Goal: Task Accomplishment & Management: Complete application form

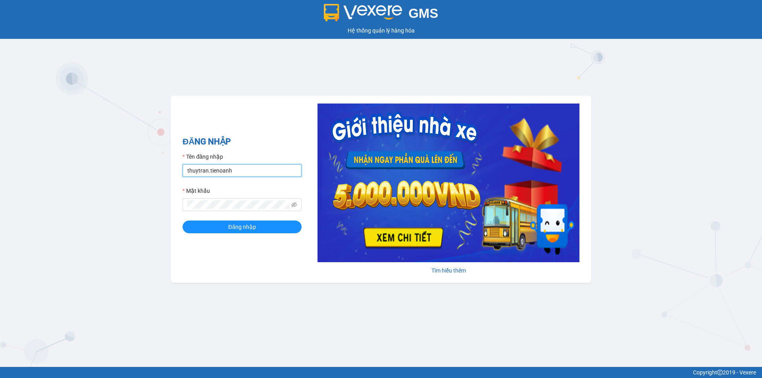
drag, startPoint x: 205, startPoint y: 170, endPoint x: 197, endPoint y: 170, distance: 7.9
click at [197, 170] on input "thuytran.tienoanh" at bounding box center [242, 170] width 119 height 13
drag, startPoint x: 208, startPoint y: 175, endPoint x: 176, endPoint y: 168, distance: 32.6
click at [176, 170] on div "ĐĂNG NHẬP Tên đăng nhập thuytran.tienoanh Mật khẩu Đăng nhập Tìm hiểu thêm" at bounding box center [381, 189] width 421 height 187
type input "kieudiem.tienoanh"
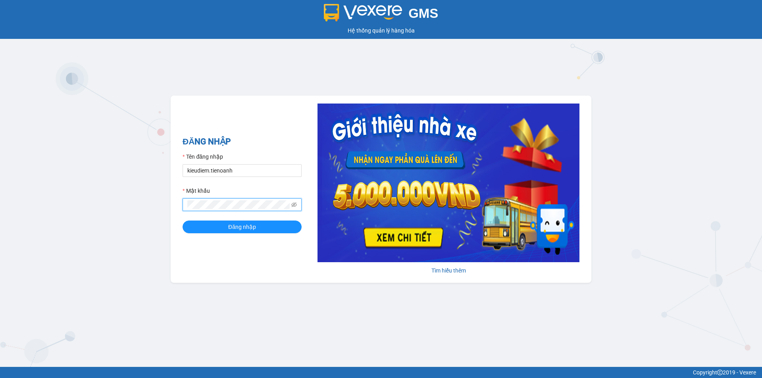
click at [183, 221] on button "Đăng nhập" at bounding box center [242, 227] width 119 height 13
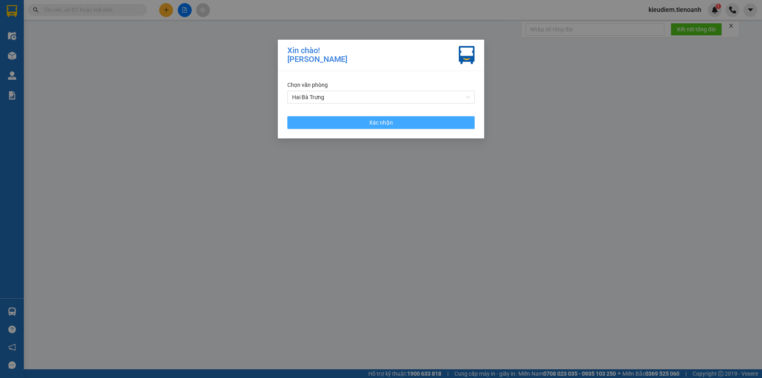
click at [316, 119] on button "Xác nhận" at bounding box center [381, 122] width 187 height 13
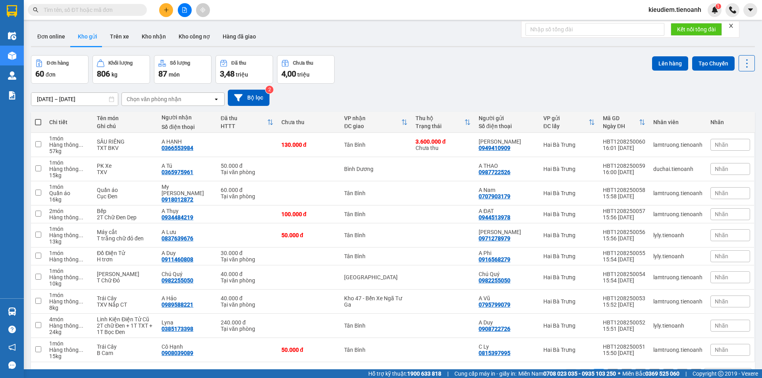
click at [101, 8] on input "text" at bounding box center [91, 10] width 94 height 9
paste input "07032362"
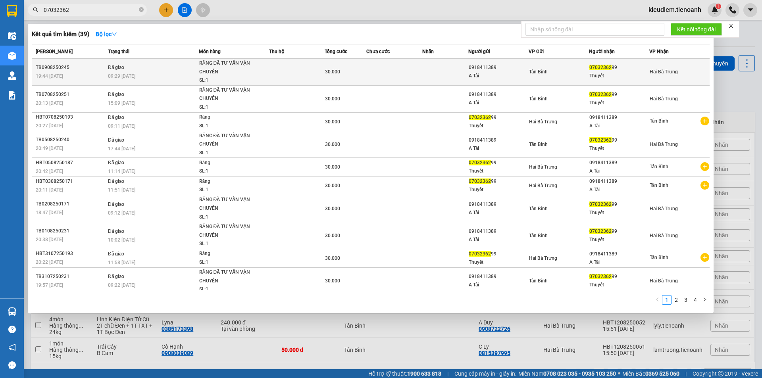
type input "07032362"
click at [137, 76] on div "09:29 [DATE]" at bounding box center [153, 76] width 91 height 9
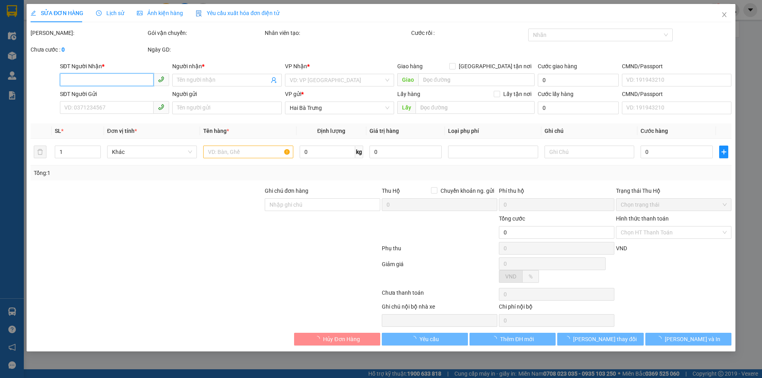
type input "0703236299"
type input "Thuyết"
type input "0918411389"
type input "A Tài"
type input "30.000"
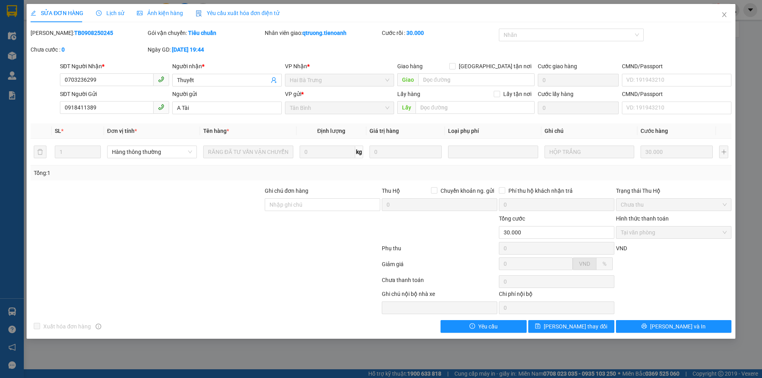
click at [329, 34] on b "qtruong.tienoanh" at bounding box center [325, 33] width 44 height 6
click at [232, 295] on div at bounding box center [132, 302] width 205 height 25
click at [269, 286] on div at bounding box center [205, 282] width 351 height 16
click at [114, 10] on span "Lịch sử" at bounding box center [110, 13] width 28 height 6
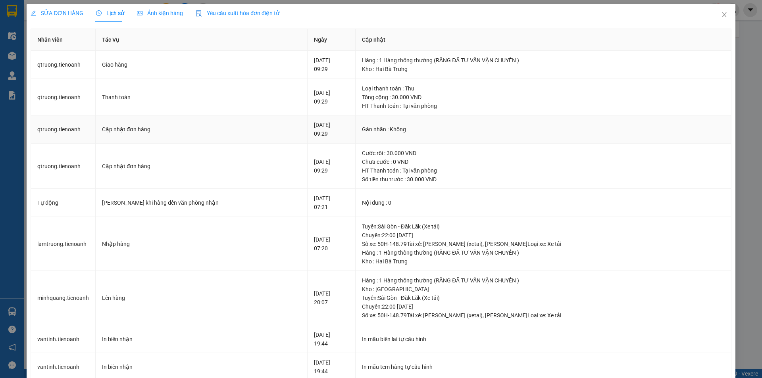
scroll to position [178, 0]
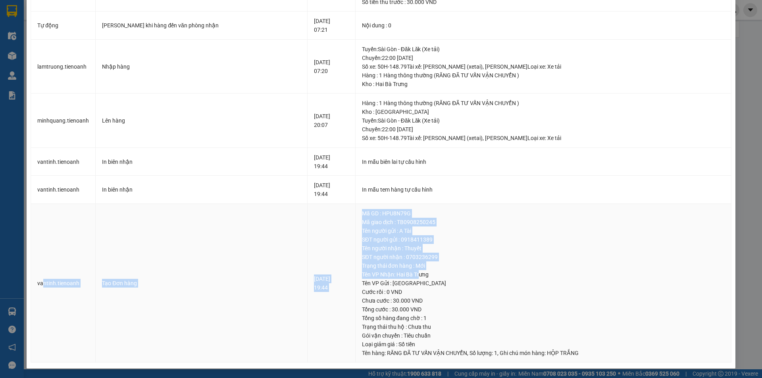
drag, startPoint x: 43, startPoint y: 281, endPoint x: 406, endPoint y: 273, distance: 363.0
click at [406, 273] on tr "vantinh.tienoanh Tạo Đơn hàng [DATE] 19:44 Mã GD : HPU8N79G Mã giao dịch : TB09…" at bounding box center [381, 283] width 701 height 159
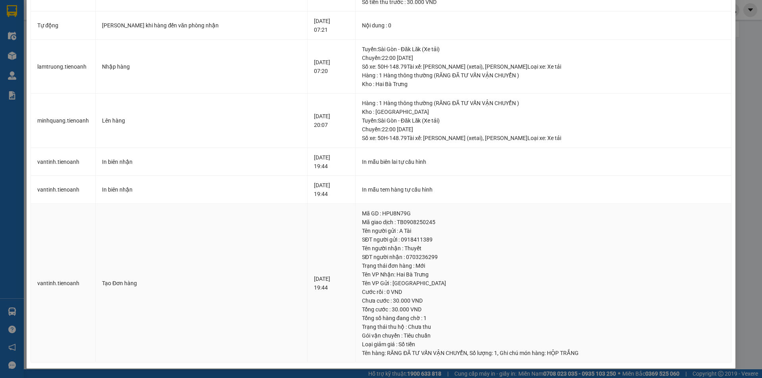
click at [415, 310] on div "Tổng cước : 30.000 VND" at bounding box center [543, 309] width 363 height 9
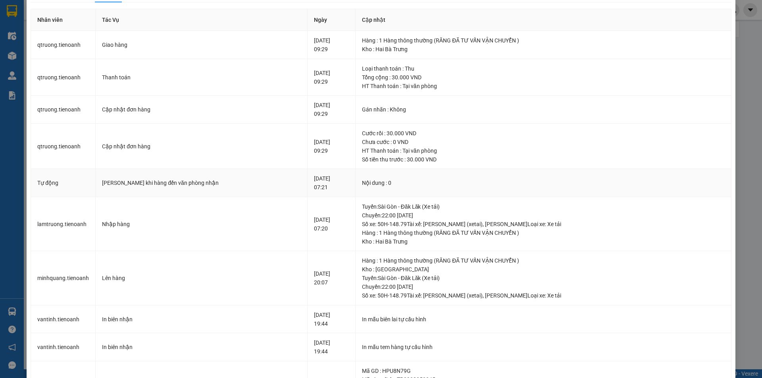
scroll to position [0, 0]
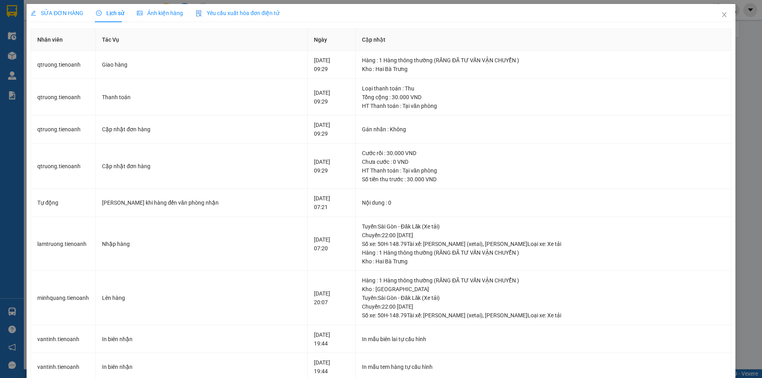
click at [80, 13] on span "SỬA ĐƠN HÀNG" at bounding box center [57, 13] width 53 height 6
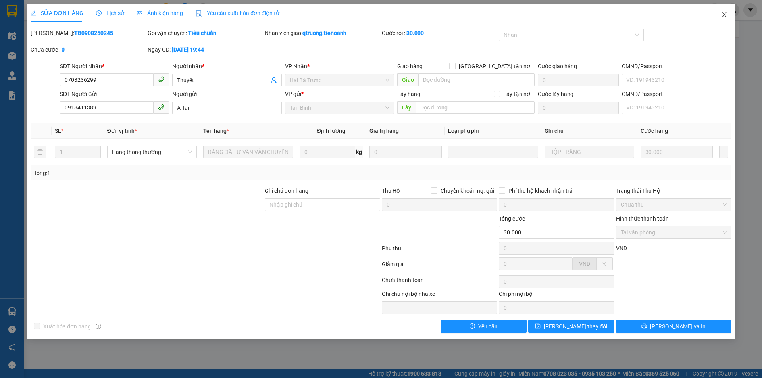
click at [727, 14] on icon "close" at bounding box center [725, 15] width 6 height 6
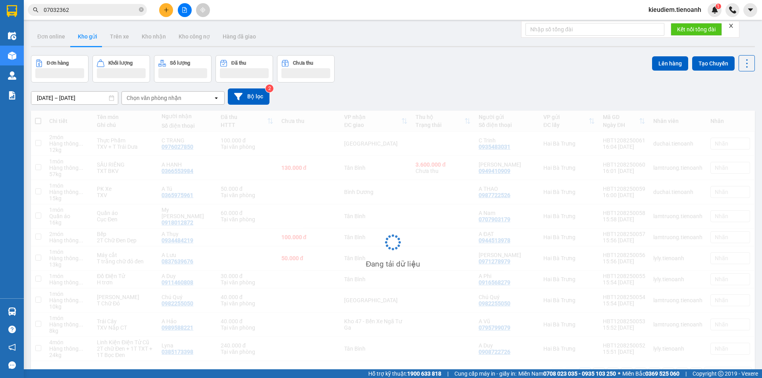
click at [72, 13] on input "07032362" at bounding box center [91, 10] width 94 height 9
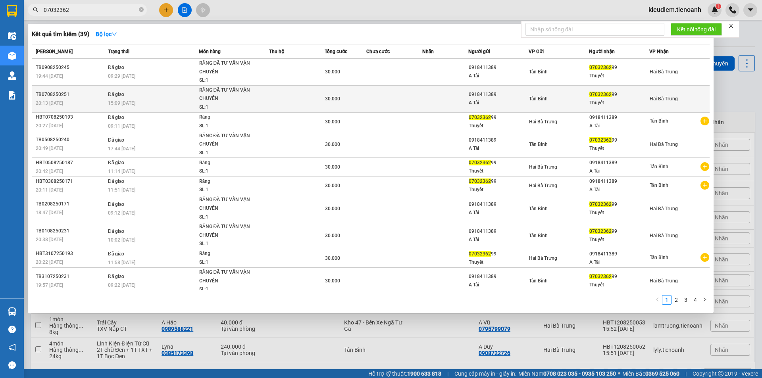
click at [220, 98] on div "RĂNG ĐÃ TƯ VẤN VẬN CHUYỂN" at bounding box center [229, 94] width 60 height 17
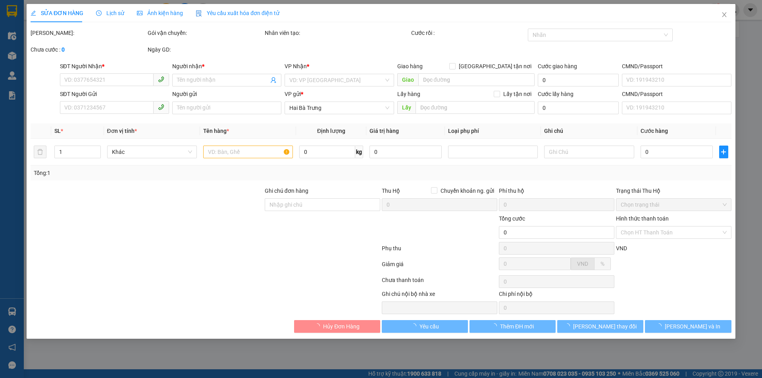
type input "0703236299"
type input "Thuyết"
type input "0918411389"
type input "A Tài"
type input "30.000"
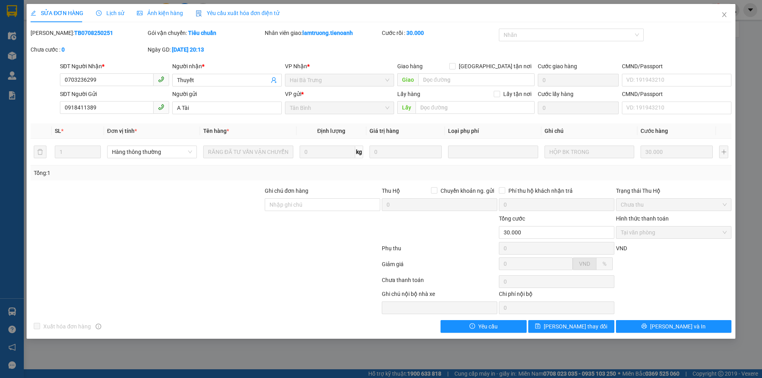
drag, startPoint x: 172, startPoint y: 50, endPoint x: 247, endPoint y: 51, distance: 75.5
click at [247, 51] on div "Ngày GD: [DATE] 20:13" at bounding box center [206, 49] width 116 height 9
click at [165, 218] on div at bounding box center [147, 228] width 234 height 28
click at [719, 13] on span "Close" at bounding box center [725, 15] width 22 height 22
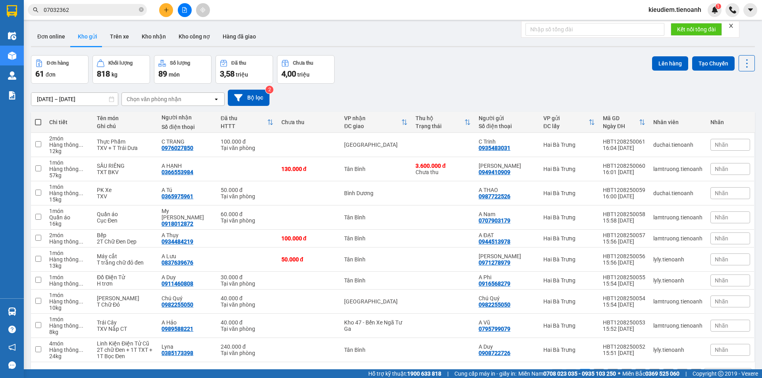
click at [120, 9] on input "07032362" at bounding box center [91, 10] width 94 height 9
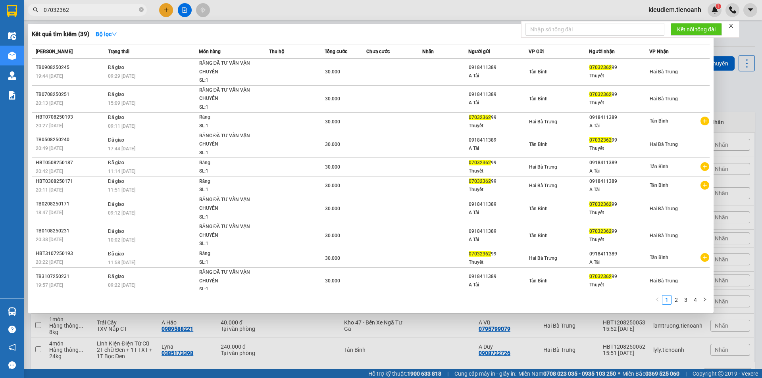
click at [683, 49] on div "VP Nhận" at bounding box center [680, 51] width 60 height 9
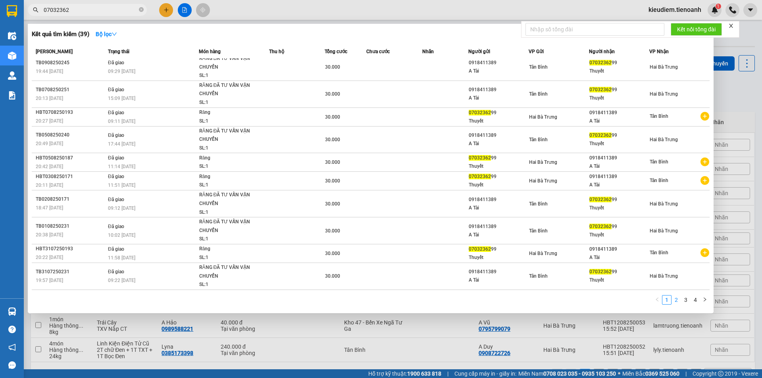
click at [676, 301] on link "2" at bounding box center [676, 300] width 9 height 9
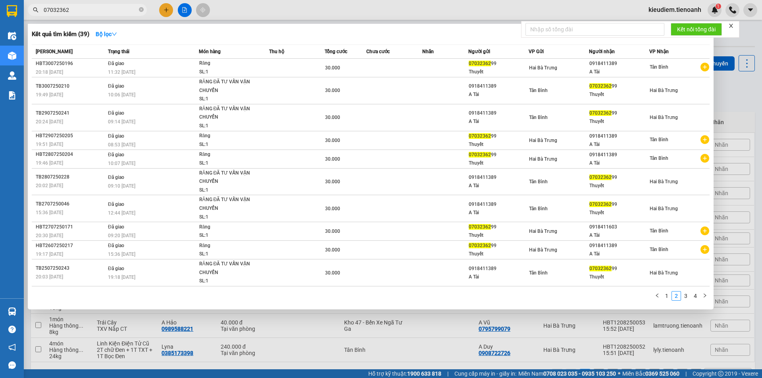
scroll to position [0, 0]
click at [668, 295] on link "1" at bounding box center [667, 296] width 9 height 9
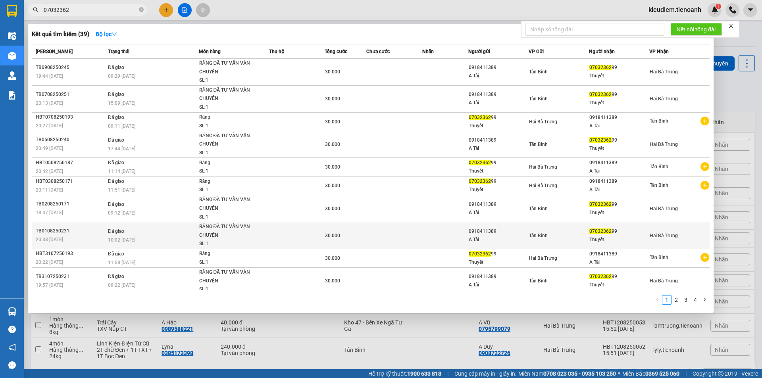
scroll to position [5, 0]
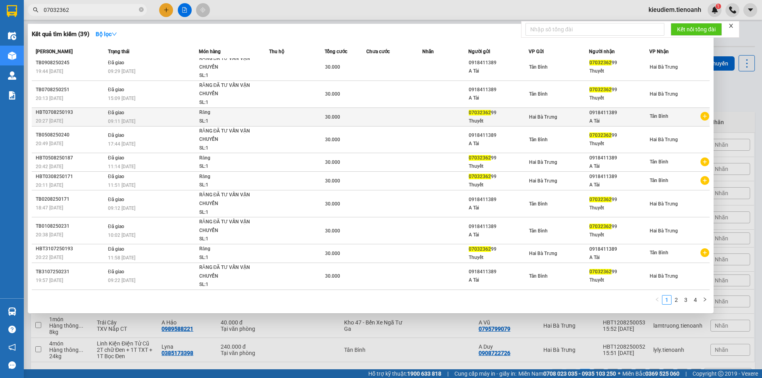
click at [611, 112] on div "0918411389" at bounding box center [620, 113] width 60 height 8
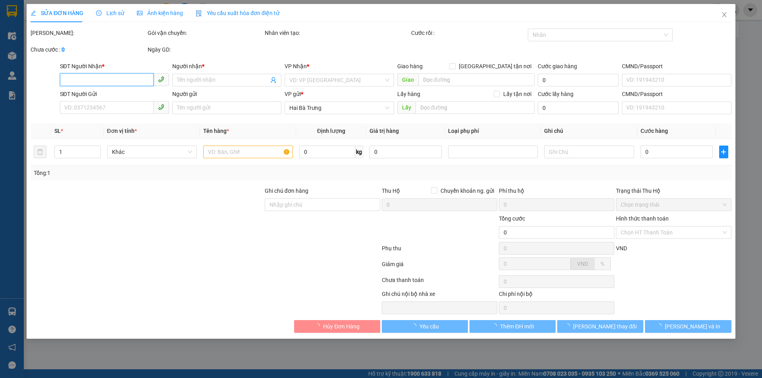
type input "0918411389"
type input "A Tài"
type input "0703236299"
type input "Thuyết"
type input "30.000"
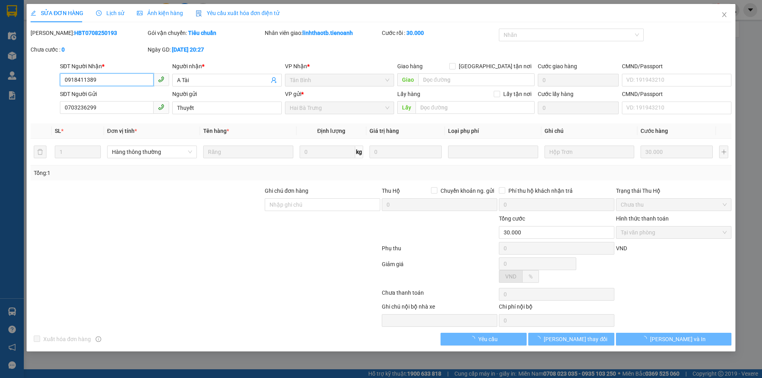
click at [98, 79] on input "0918411389" at bounding box center [107, 79] width 94 height 13
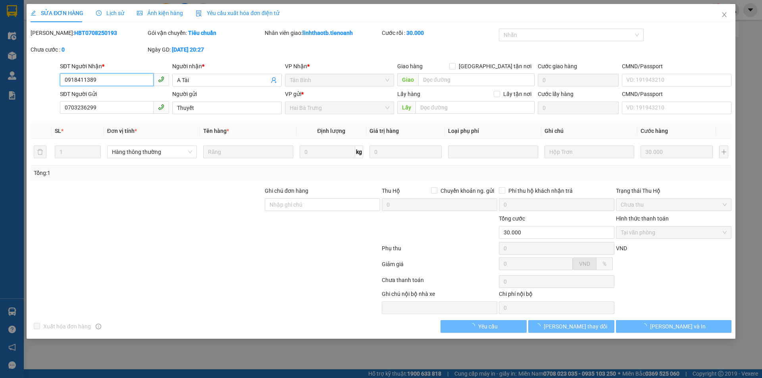
click at [98, 79] on input "0918411389" at bounding box center [107, 79] width 94 height 13
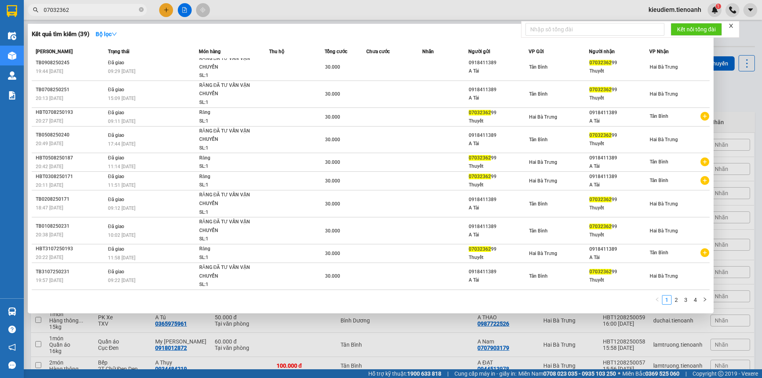
click at [78, 12] on input "07032362" at bounding box center [91, 10] width 94 height 9
paste input "918411389"
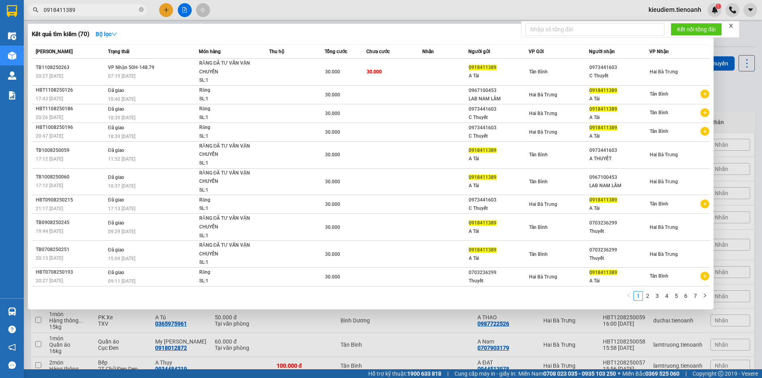
type input "0918411389"
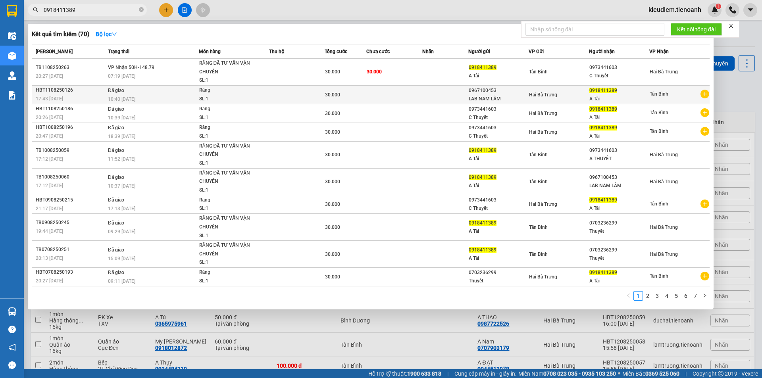
click at [176, 97] on div "10:40 [DATE]" at bounding box center [153, 99] width 91 height 9
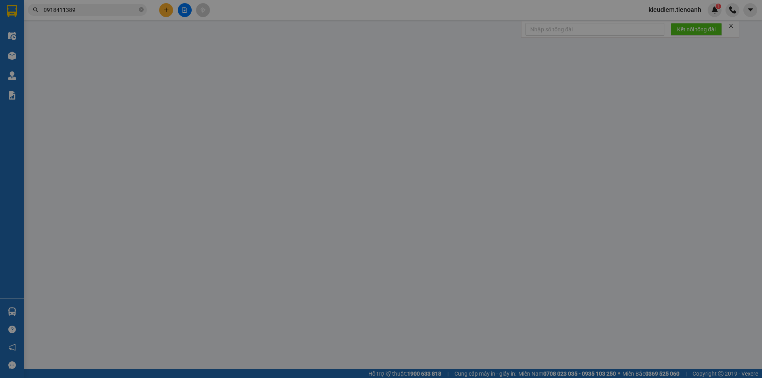
type input "0918411389"
type input "A Tài"
type input "0967100453"
type input "LAB NAM LÂM"
type input "30.000"
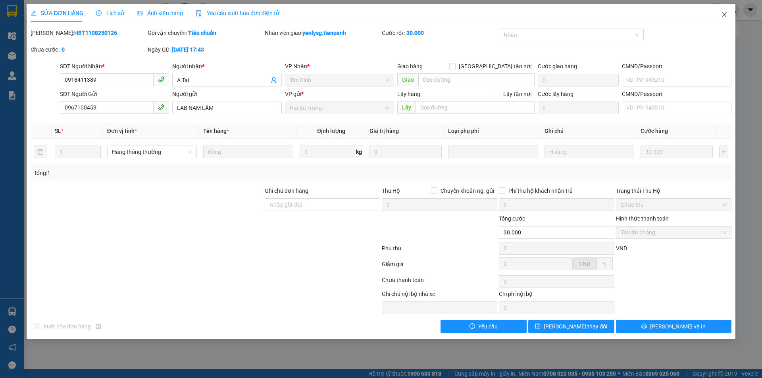
click at [723, 16] on icon "close" at bounding box center [725, 15] width 6 height 6
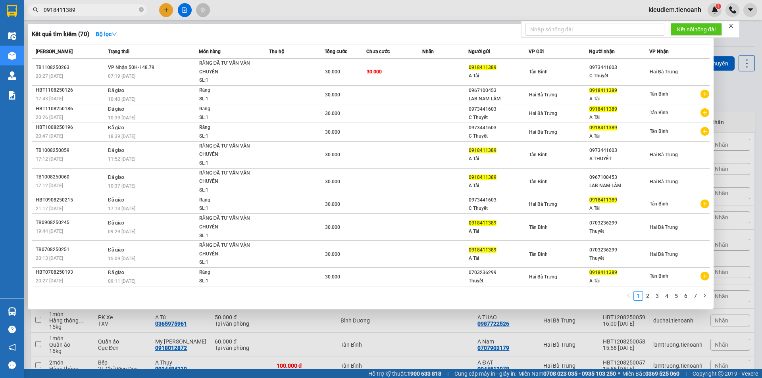
click at [118, 10] on input "0918411389" at bounding box center [91, 10] width 94 height 9
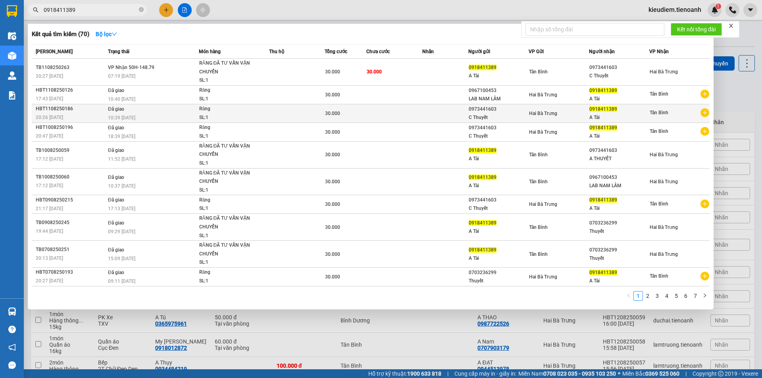
click at [144, 119] on div "10:39 [DATE]" at bounding box center [153, 118] width 91 height 9
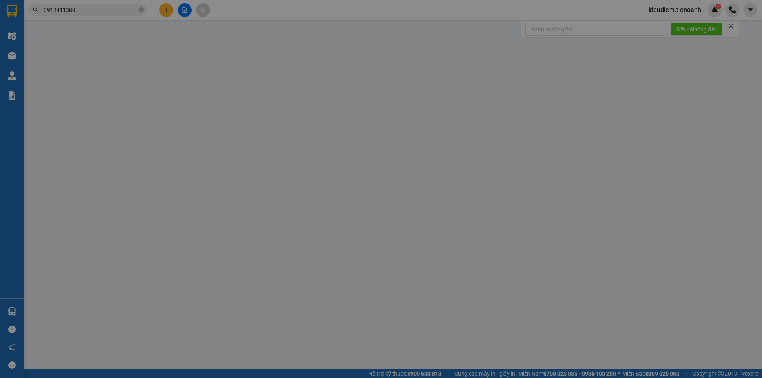
type input "0918411389"
type input "A Tài"
type input "0973441603"
type input "C Thuyết"
type input "30.000"
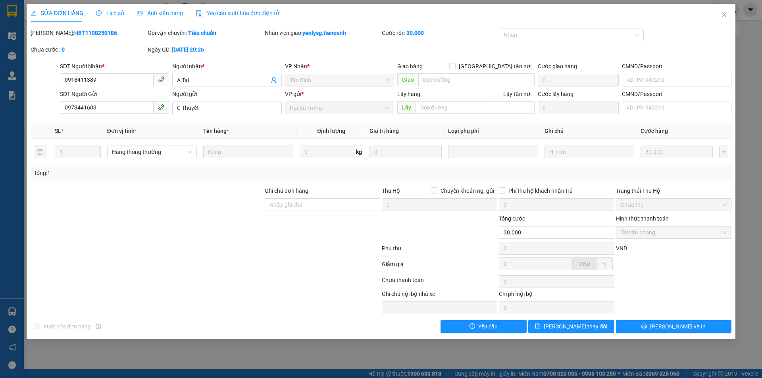
click at [689, 262] on div at bounding box center [674, 267] width 117 height 14
click at [147, 227] on div at bounding box center [147, 228] width 234 height 28
click at [144, 257] on div at bounding box center [205, 250] width 351 height 16
click at [320, 246] on div at bounding box center [205, 250] width 351 height 16
click at [731, 10] on span "Close" at bounding box center [725, 15] width 22 height 22
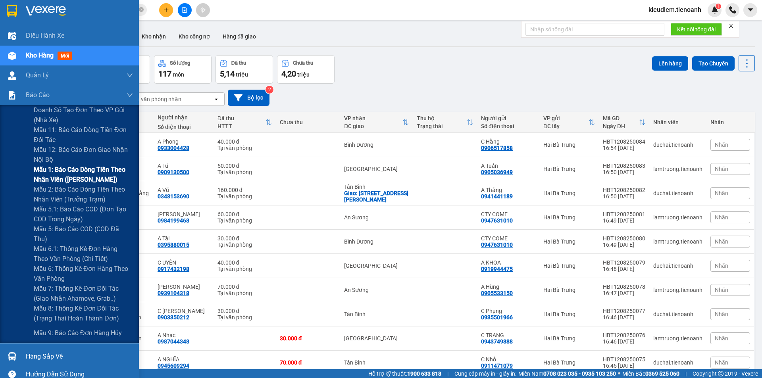
click at [67, 179] on span "Mẫu 1: Báo cáo dòng tiền theo nhân viên ([PERSON_NAME])" at bounding box center [83, 175] width 99 height 20
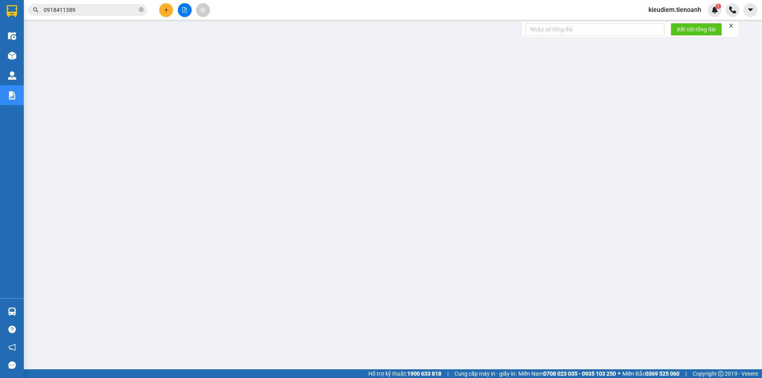
click at [168, 14] on button at bounding box center [166, 10] width 14 height 14
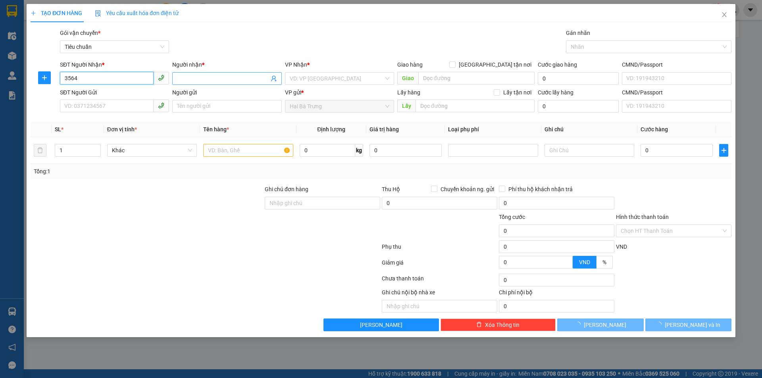
type input "3564"
click at [243, 81] on input "Người nhận *" at bounding box center [223, 78] width 92 height 9
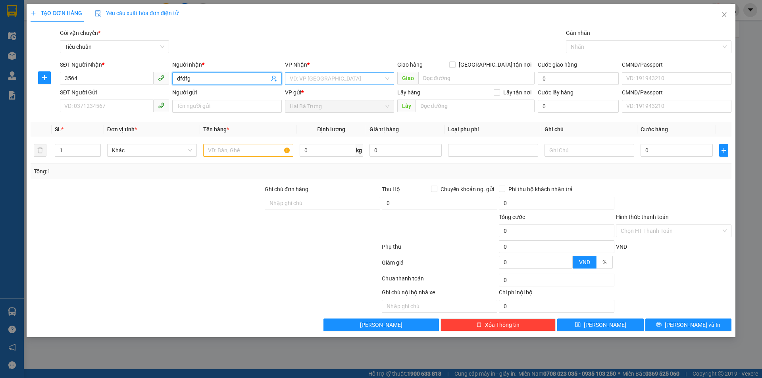
type input "dfdfg"
click at [311, 76] on input "search" at bounding box center [337, 79] width 94 height 12
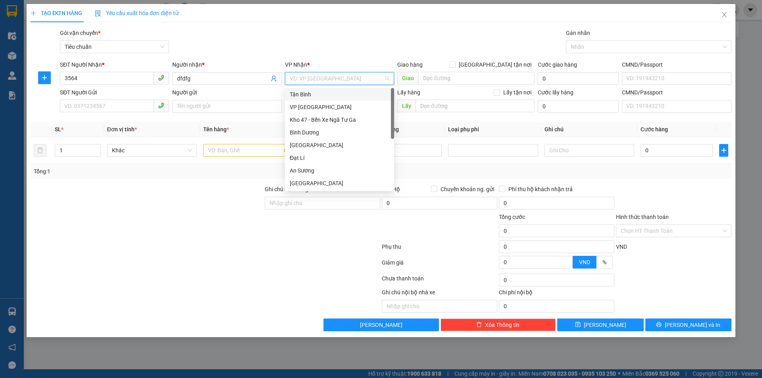
click at [310, 95] on div "Tân Bình" at bounding box center [340, 94] width 100 height 9
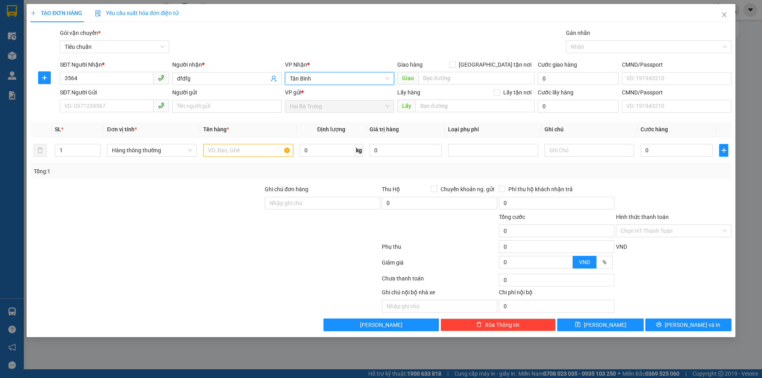
click at [461, 50] on div "Gói vận chuyển * Tiêu chuẩn Gán nhãn Nhãn" at bounding box center [395, 43] width 675 height 28
click at [242, 147] on input "text" at bounding box center [248, 150] width 90 height 13
type input "dgdf"
click at [340, 145] on input "0" at bounding box center [328, 150] width 56 height 13
type input "70"
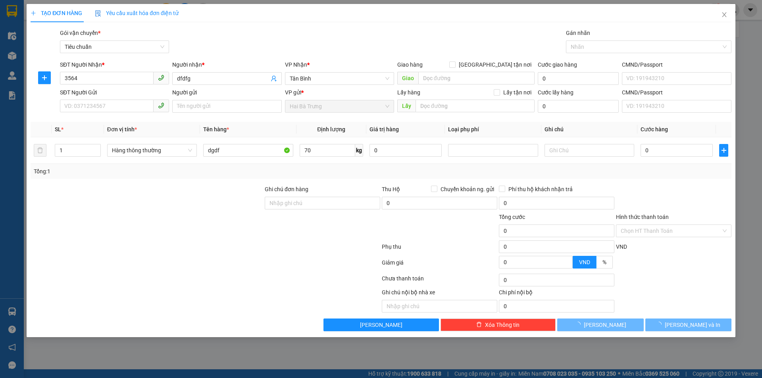
click at [301, 270] on div at bounding box center [205, 265] width 351 height 16
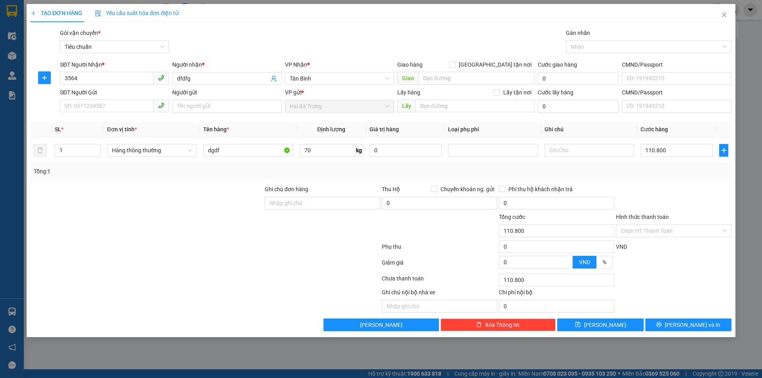
type input "110.800"
click at [681, 186] on div at bounding box center [674, 199] width 117 height 28
click at [668, 149] on input "110.800" at bounding box center [677, 150] width 72 height 13
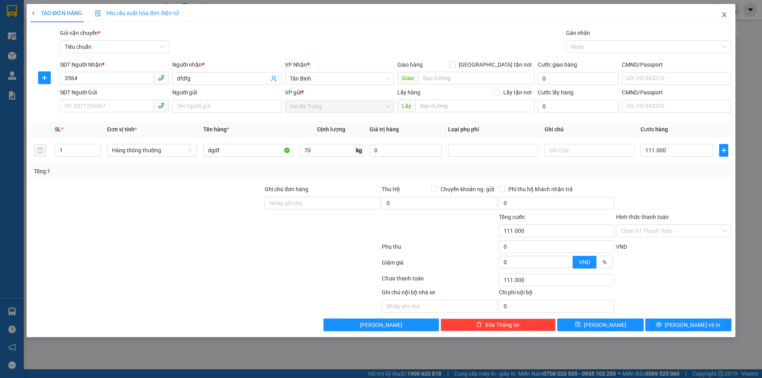
click at [727, 13] on icon "close" at bounding box center [725, 15] width 6 height 6
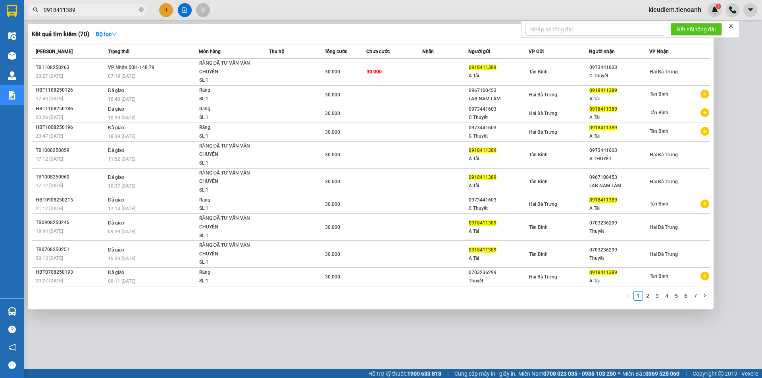
click at [138, 8] on span "0918411389" at bounding box center [87, 10] width 119 height 12
click at [143, 11] on icon "close-circle" at bounding box center [141, 9] width 5 height 5
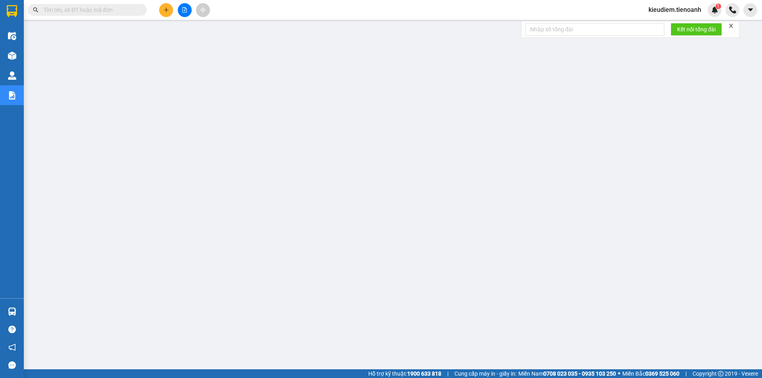
click at [277, 10] on div "Kết quả tìm kiếm ( 70 ) Bộ lọc Mã ĐH Trạng thái Món hàng Thu hộ Tổng cước Chưa …" at bounding box center [381, 10] width 762 height 20
click at [162, 13] on button at bounding box center [166, 10] width 14 height 14
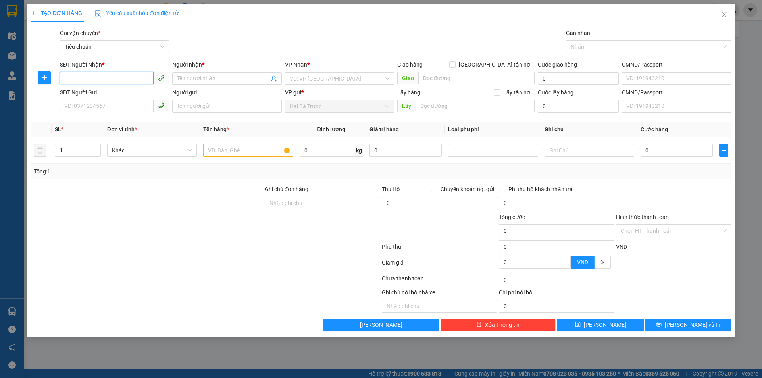
click at [103, 80] on input "SĐT Người Nhận *" at bounding box center [107, 78] width 94 height 13
type input "35245345"
click at [240, 73] on span at bounding box center [226, 78] width 109 height 13
type input "dfgdfg"
click at [325, 85] on div "VP Nhận * VD: VP [GEOGRAPHIC_DATA]" at bounding box center [339, 74] width 109 height 28
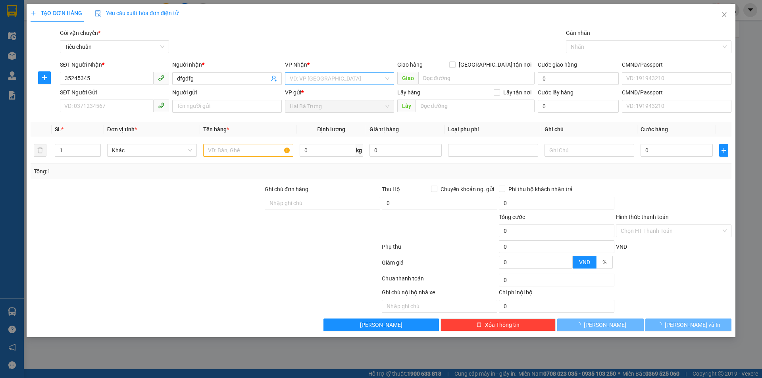
click at [324, 82] on input "search" at bounding box center [337, 79] width 94 height 12
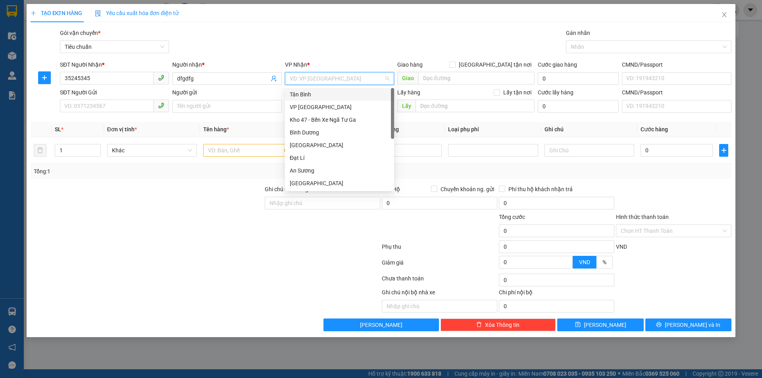
click at [318, 95] on div "Tân Bình" at bounding box center [340, 94] width 100 height 9
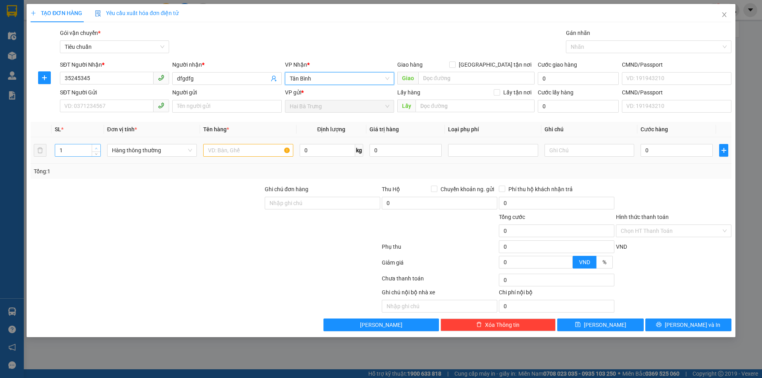
type input "2"
click at [94, 148] on span "up" at bounding box center [96, 148] width 5 height 5
click at [269, 151] on input "text" at bounding box center [248, 150] width 90 height 13
type input "fhfh"
click at [339, 153] on input "0" at bounding box center [328, 150] width 56 height 13
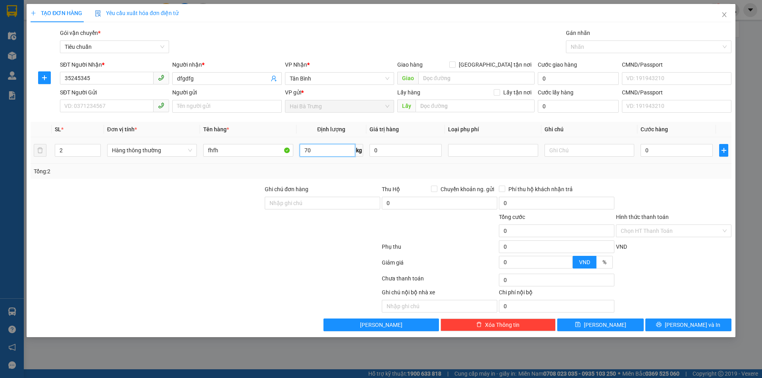
type input "70"
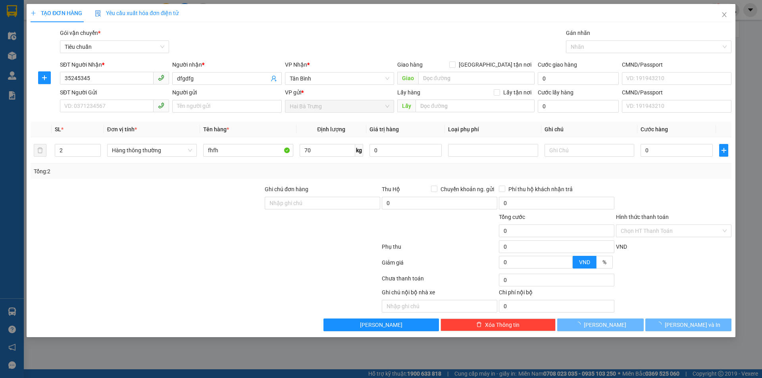
click at [324, 243] on div at bounding box center [205, 249] width 351 height 16
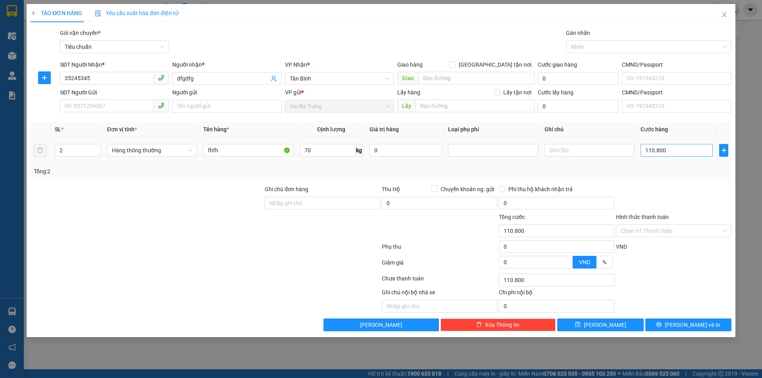
type input "110.800"
click at [677, 147] on input "110.800" at bounding box center [677, 150] width 72 height 13
type input "2"
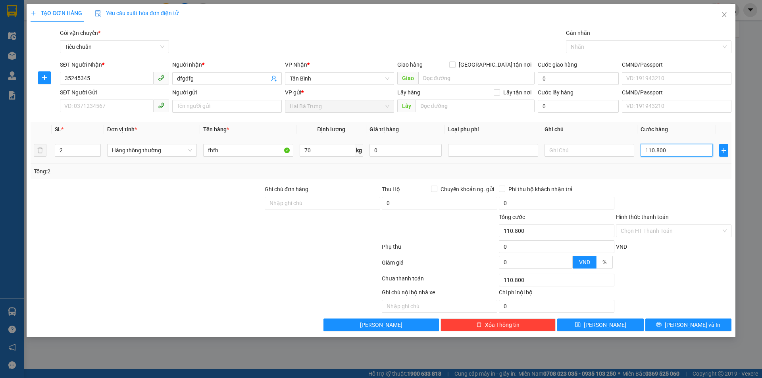
type input "2"
type input "22"
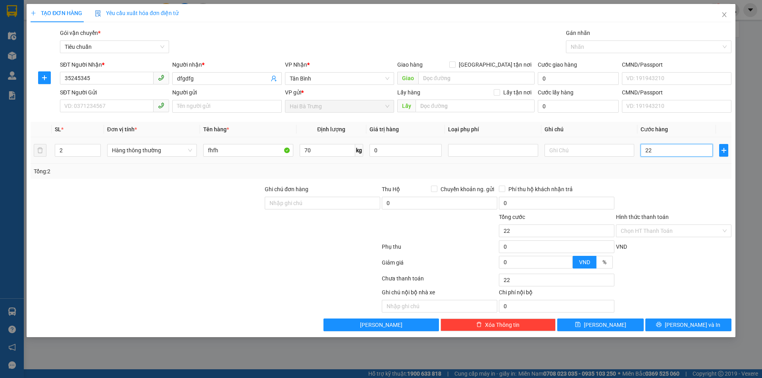
type input "220"
type input "2.200"
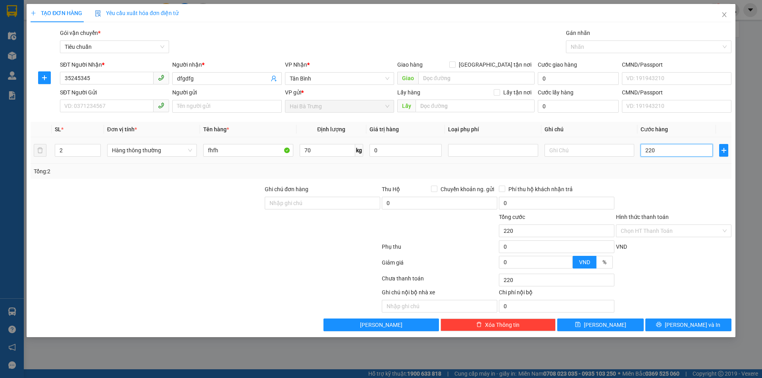
type input "2.200"
type input "22.000"
type input "220.000"
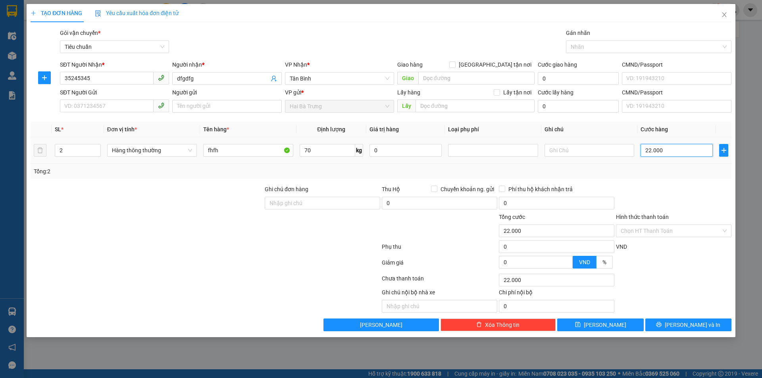
type input "220.000"
click at [687, 202] on div at bounding box center [674, 199] width 117 height 28
click at [523, 64] on span "[GEOGRAPHIC_DATA] tận nơi" at bounding box center [495, 64] width 79 height 9
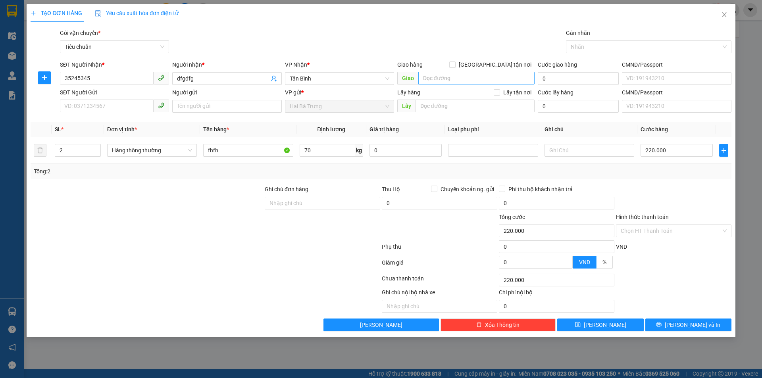
click at [455, 64] on input "[GEOGRAPHIC_DATA] tận nơi" at bounding box center [453, 65] width 6 height 6
checkbox input "true"
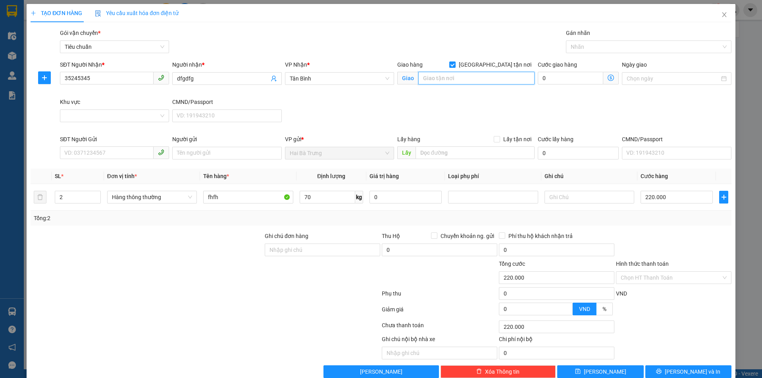
click at [480, 79] on input "search" at bounding box center [477, 78] width 116 height 13
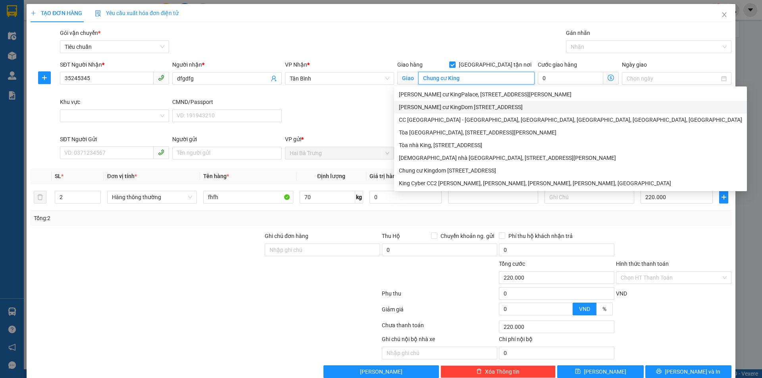
click at [486, 111] on div "[PERSON_NAME] cư KingDom [STREET_ADDRESS]" at bounding box center [570, 107] width 343 height 9
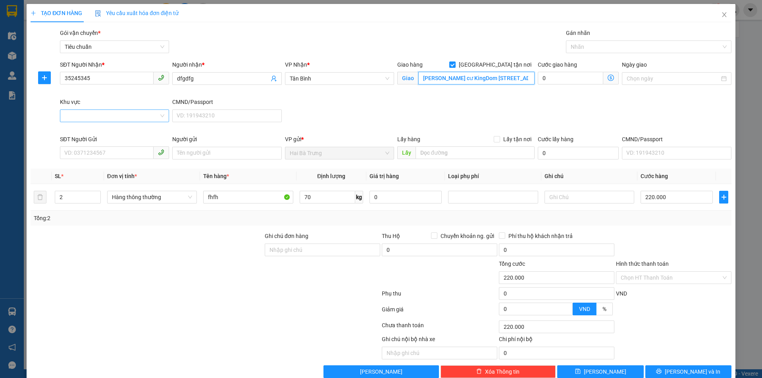
type input "[PERSON_NAME] cư KingDom [STREET_ADDRESS]"
click at [111, 118] on input "Khu vực" at bounding box center [112, 116] width 94 height 12
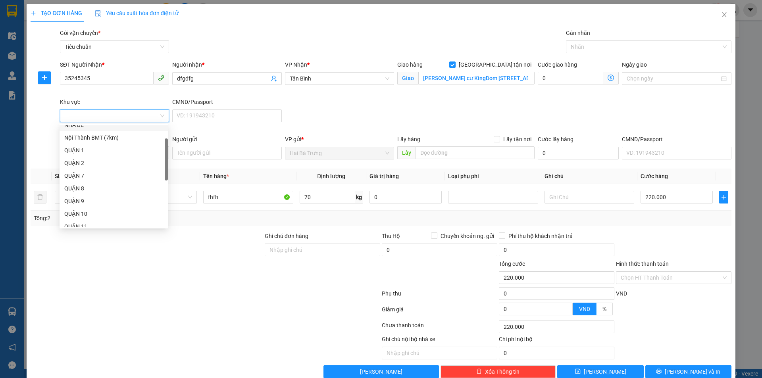
drag, startPoint x: 166, startPoint y: 158, endPoint x: 169, endPoint y: 173, distance: 15.3
click at [169, 173] on body "Kết quả tìm kiếm ( 70 ) Bộ lọc Mã ĐH Trạng thái Món hàng Thu hộ Tổng cước Chưa …" at bounding box center [381, 189] width 762 height 378
click at [106, 207] on div "QUẬN 10" at bounding box center [113, 207] width 99 height 9
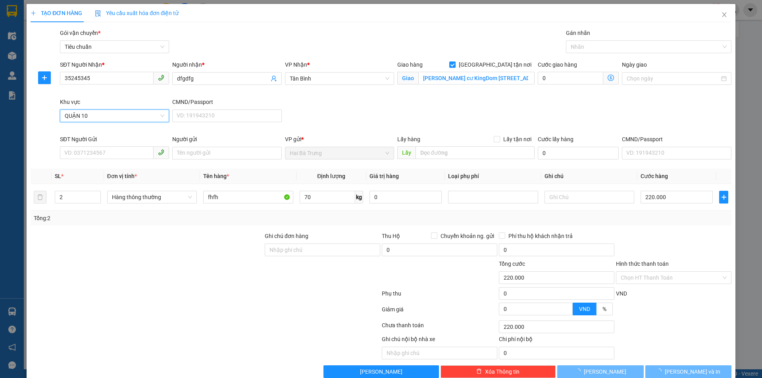
click at [181, 261] on div at bounding box center [147, 274] width 234 height 28
type input "325.000"
type input "105.000"
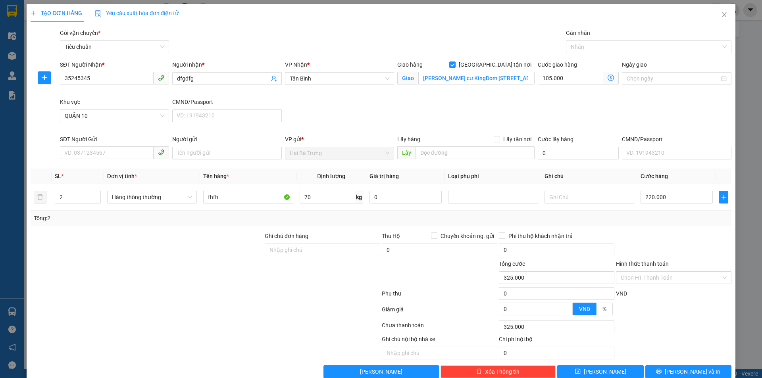
click at [608, 76] on icon "dollar-circle" at bounding box center [611, 78] width 6 height 6
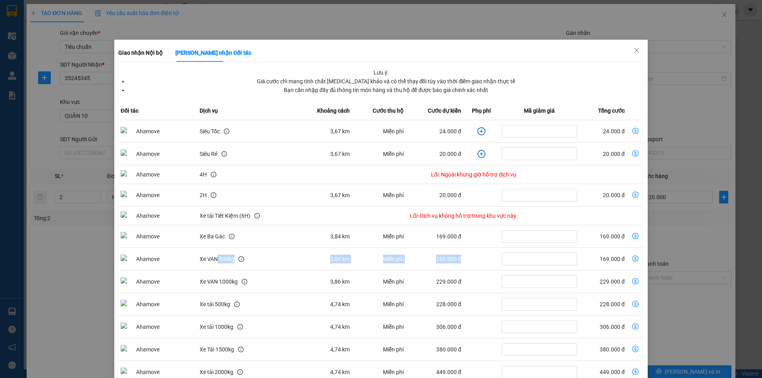
drag, startPoint x: 216, startPoint y: 257, endPoint x: 473, endPoint y: 257, distance: 256.5
click at [473, 257] on tr "Xe VAN 500kg 3,86 km Miễn phí 169.000 đ 169.000 đ" at bounding box center [381, 259] width 526 height 23
drag, startPoint x: 337, startPoint y: 283, endPoint x: 459, endPoint y: 282, distance: 122.3
click at [459, 282] on tr "Xe VAN 1000kg 3,86 km Miễn phí 229.000 đ 229.000 đ" at bounding box center [381, 282] width 526 height 23
click at [464, 282] on td "dollar-circle" at bounding box center [482, 282] width 36 height 23
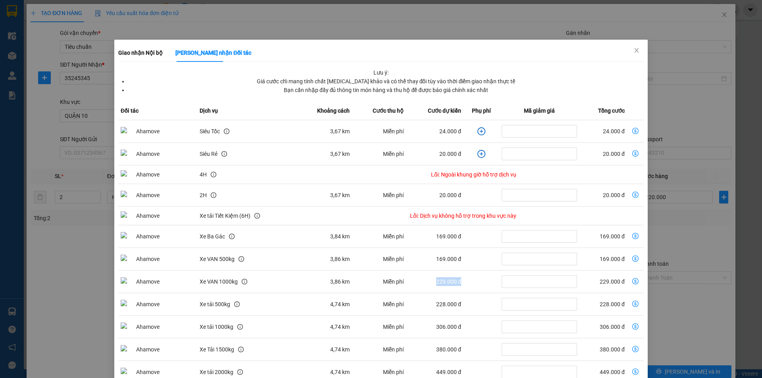
drag, startPoint x: 432, startPoint y: 282, endPoint x: 458, endPoint y: 283, distance: 25.8
click at [458, 283] on tr "Xe VAN 1000kg 3,86 km Miễn phí 229.000 đ 229.000 đ" at bounding box center [381, 282] width 526 height 23
click at [464, 283] on td "dollar-circle" at bounding box center [482, 282] width 36 height 23
drag, startPoint x: 468, startPoint y: 281, endPoint x: 421, endPoint y: 284, distance: 47.3
click at [421, 284] on tr "Xe VAN 1000kg 3,86 km Miễn phí 229.000 đ 229.000 đ" at bounding box center [381, 282] width 526 height 23
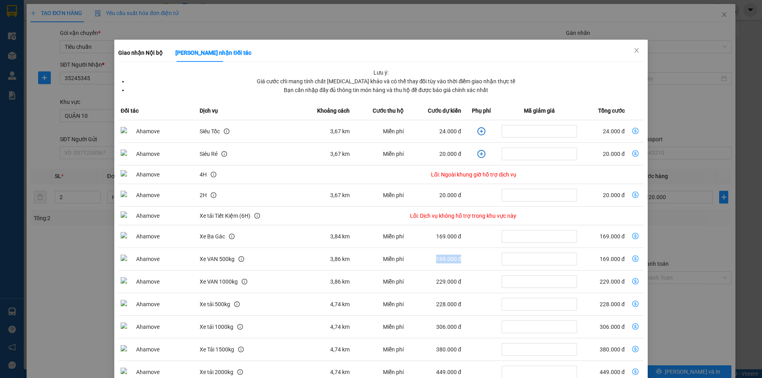
drag, startPoint x: 465, startPoint y: 265, endPoint x: 412, endPoint y: 264, distance: 52.8
click at [412, 264] on tr "Xe VAN 500kg 3,86 km Miễn phí 169.000 đ 169.000 đ" at bounding box center [381, 259] width 526 height 23
click at [457, 258] on td "169.000 đ" at bounding box center [435, 259] width 58 height 23
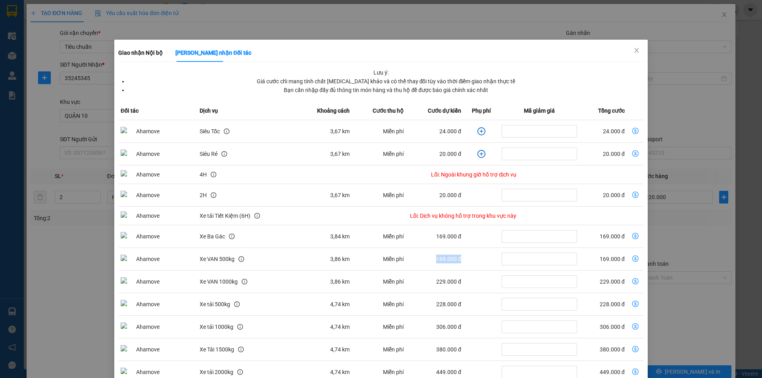
click at [457, 258] on td "169.000 đ" at bounding box center [435, 259] width 58 height 23
click at [441, 240] on td "169.000 đ" at bounding box center [435, 237] width 58 height 23
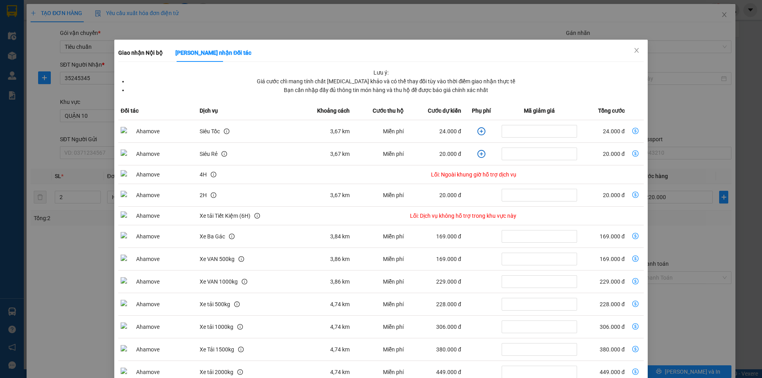
click at [447, 257] on td "169.000 đ" at bounding box center [435, 259] width 58 height 23
click at [440, 237] on td "169.000 đ" at bounding box center [435, 237] width 58 height 23
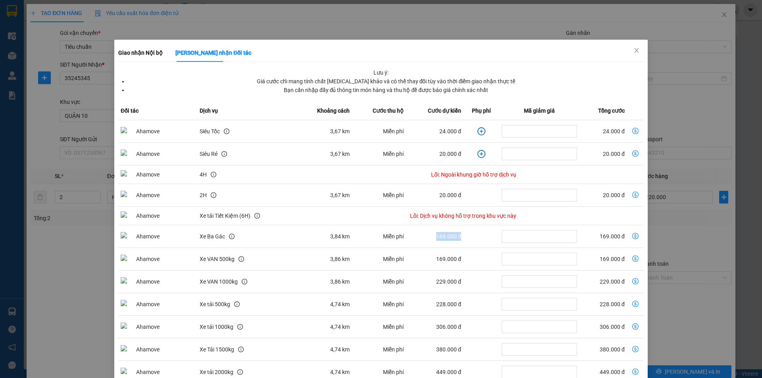
click at [440, 237] on td "169.000 đ" at bounding box center [435, 237] width 58 height 23
click at [445, 257] on td "169.000 đ" at bounding box center [435, 259] width 58 height 23
click at [634, 53] on icon "close" at bounding box center [637, 50] width 6 height 6
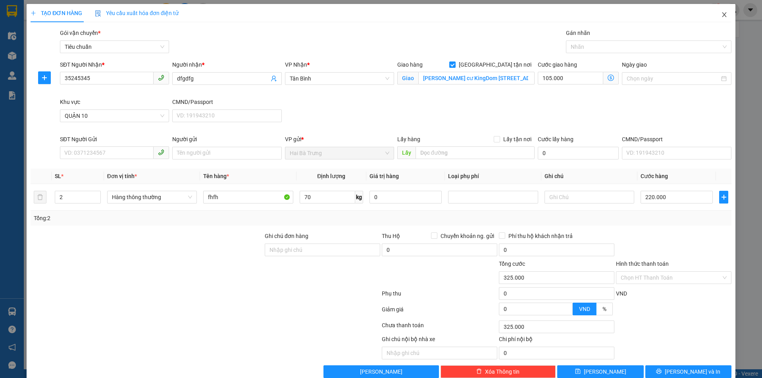
click at [722, 17] on icon "close" at bounding box center [725, 15] width 6 height 6
